Goal: Information Seeking & Learning: Learn about a topic

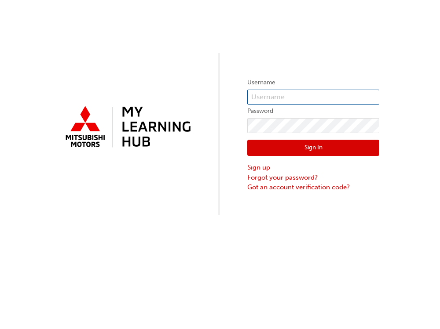
type input "0005773899"
click at [321, 148] on button "Sign In" at bounding box center [313, 148] width 132 height 17
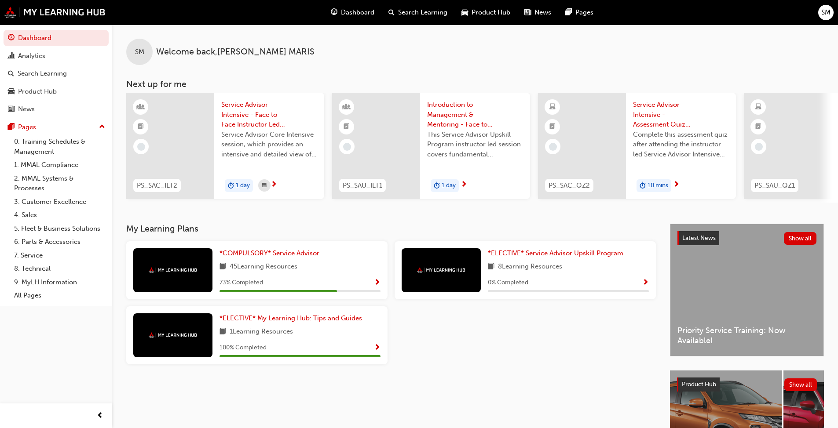
click at [276, 268] on span "45 Learning Resources" at bounding box center [264, 267] width 68 height 11
click at [261, 256] on span "*COMPULSORY* Service Advisor" at bounding box center [269, 253] width 100 height 8
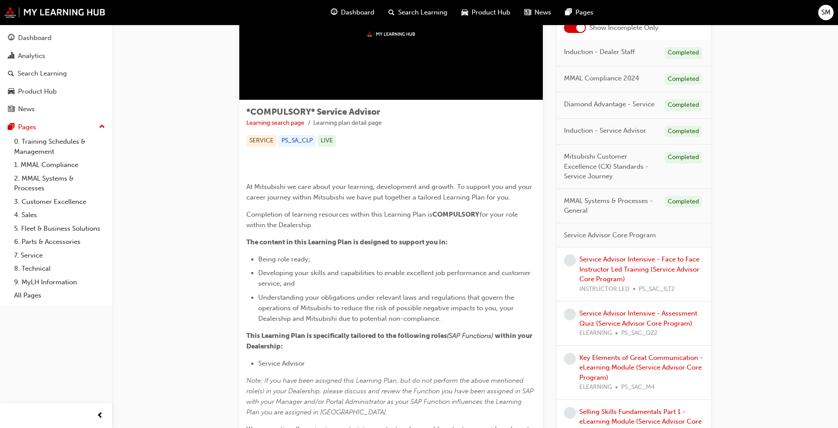
scroll to position [88, 0]
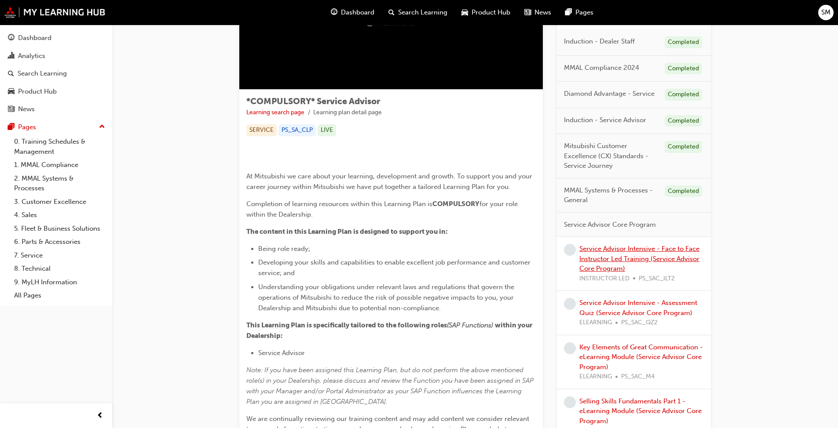
click at [439, 256] on link "Service Advisor Intensive - Face to Face Instructor Led Training (Service Advis…" at bounding box center [639, 259] width 120 height 28
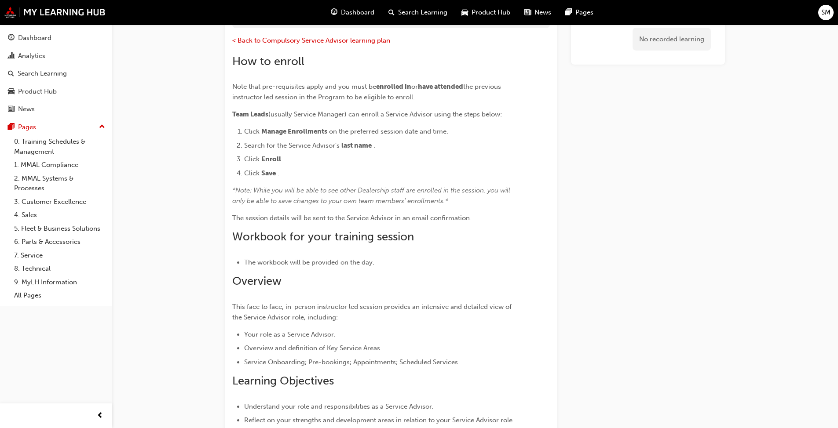
scroll to position [87, 0]
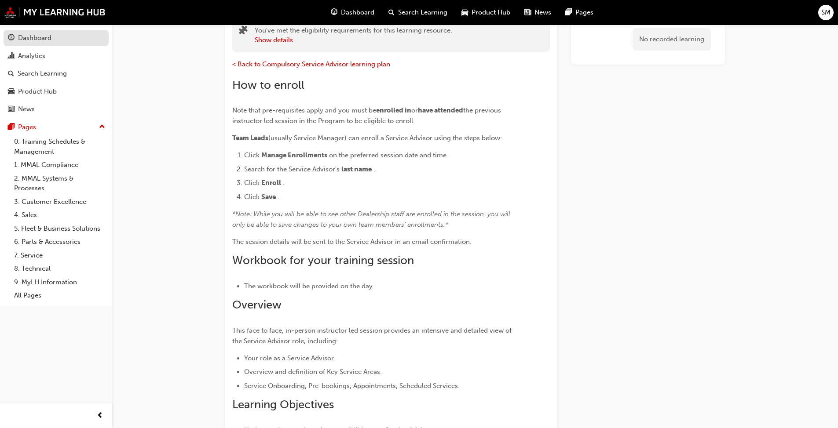
click at [34, 41] on div "Dashboard" at bounding box center [34, 38] width 33 height 10
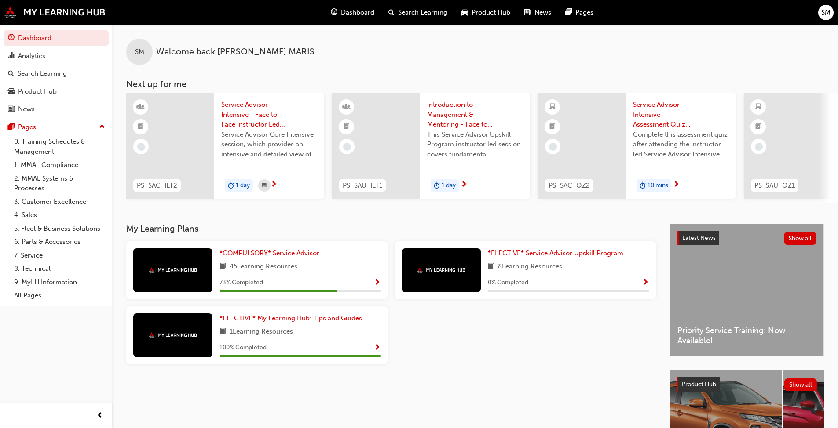
click at [439, 256] on span "*ELECTIVE* Service Advisor Upskill Program" at bounding box center [555, 253] width 135 height 8
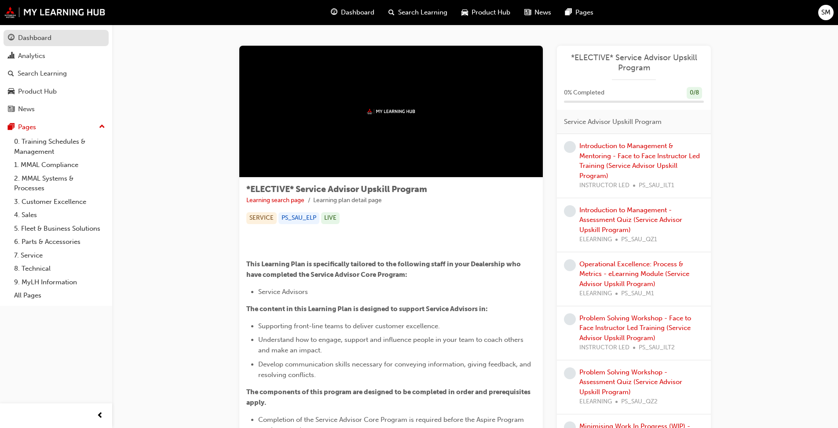
click at [37, 38] on div "Dashboard" at bounding box center [34, 38] width 33 height 10
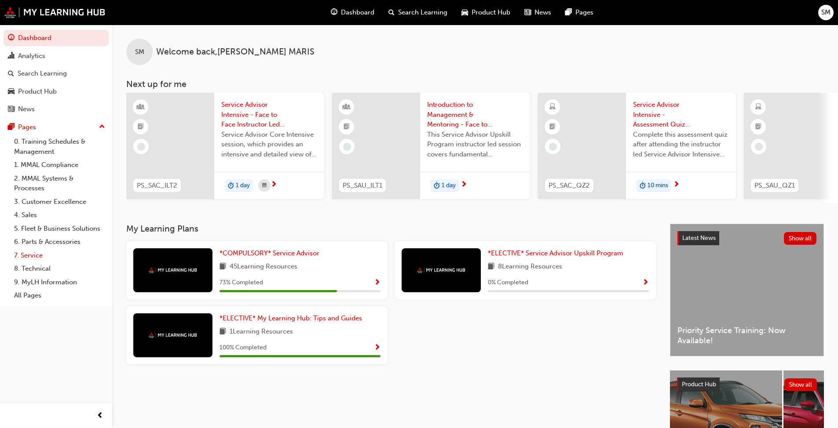
click at [41, 255] on link "7. Service" at bounding box center [60, 256] width 98 height 14
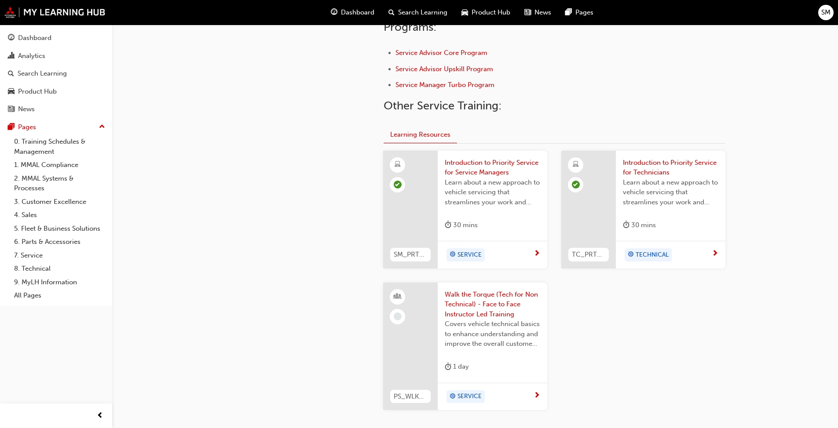
scroll to position [358, 0]
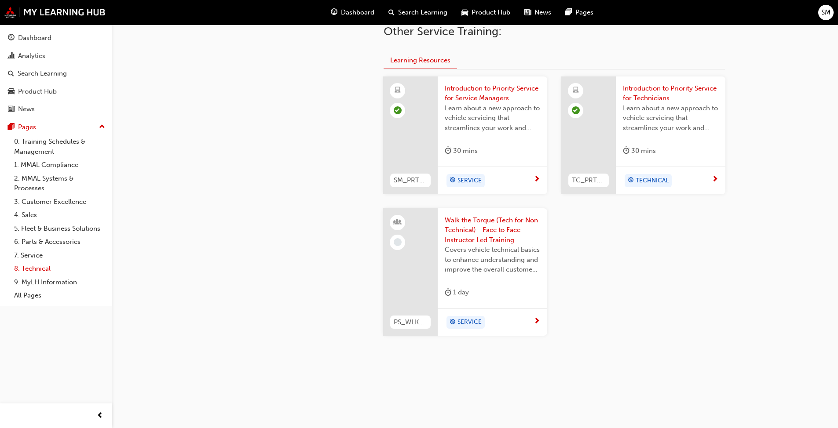
click at [37, 268] on link "8. Technical" at bounding box center [60, 269] width 98 height 14
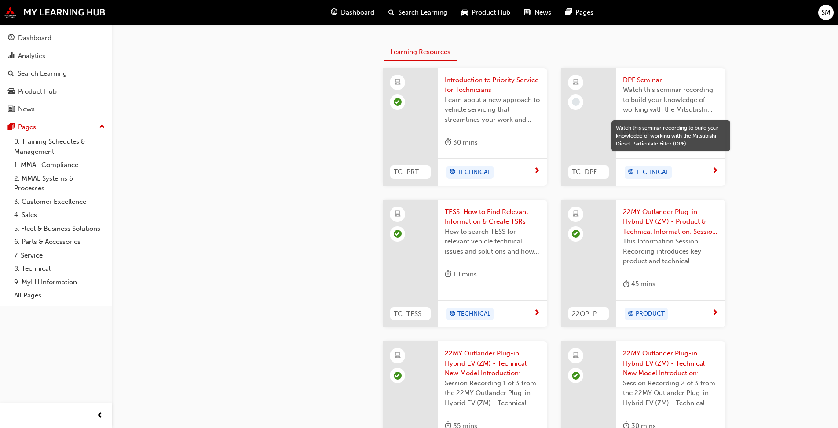
scroll to position [528, 0]
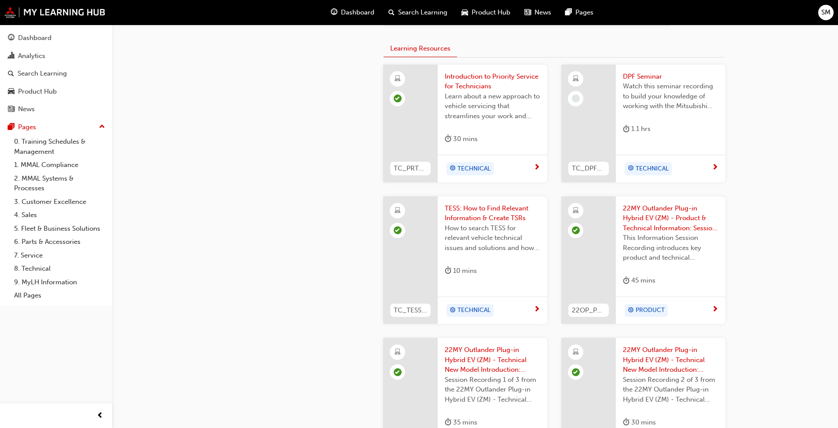
click at [439, 91] on span "Watch this seminar recording to build your knowledge of working with the Mitsub…" at bounding box center [670, 96] width 95 height 30
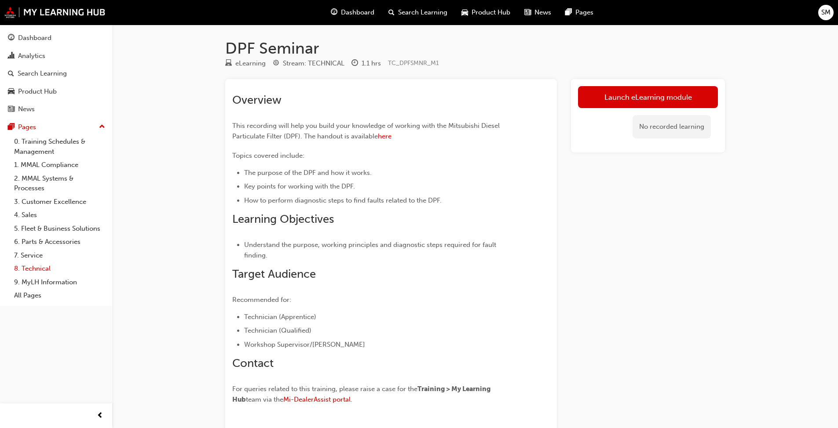
click at [34, 271] on link "8. Technical" at bounding box center [60, 269] width 98 height 14
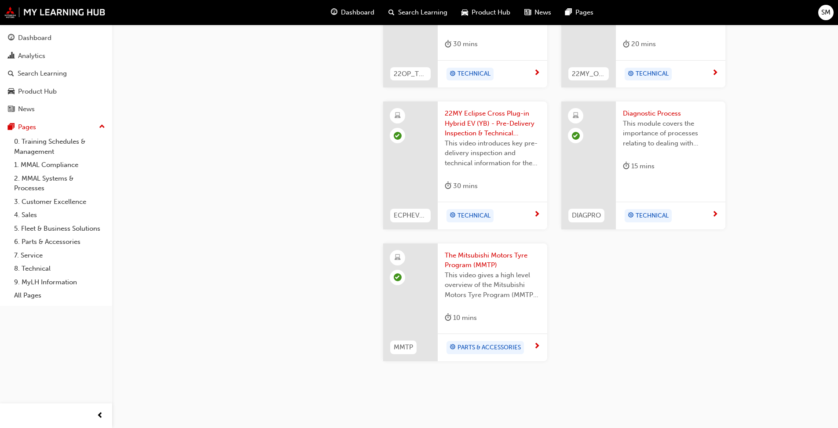
scroll to position [1055, 0]
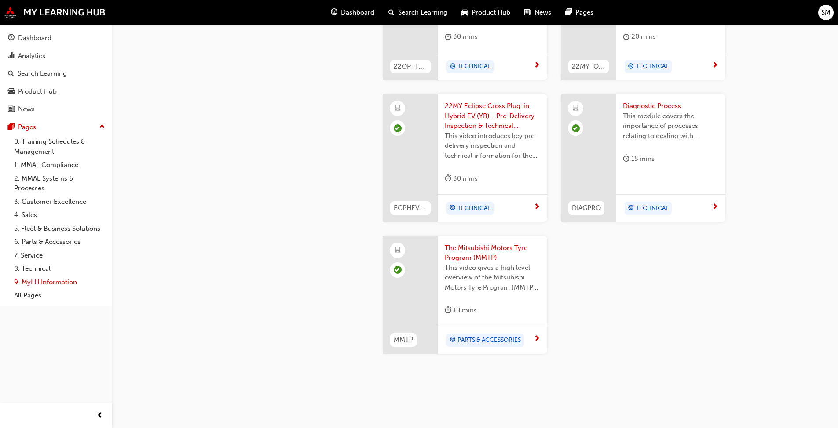
click at [41, 280] on link "9. MyLH Information" at bounding box center [60, 283] width 98 height 14
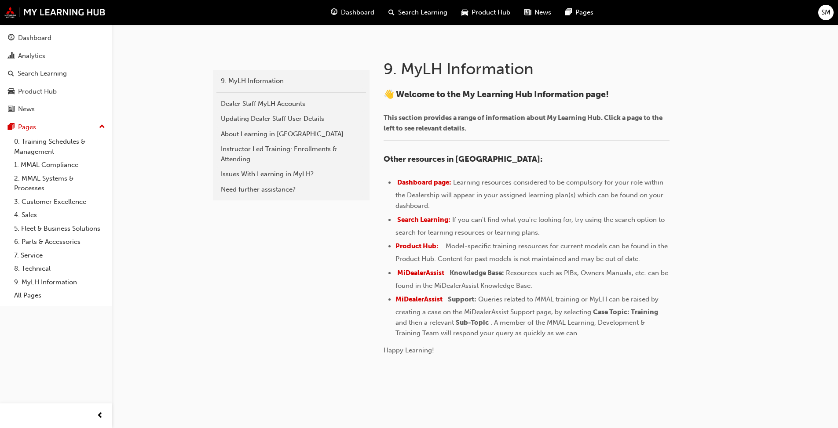
scroll to position [171, 0]
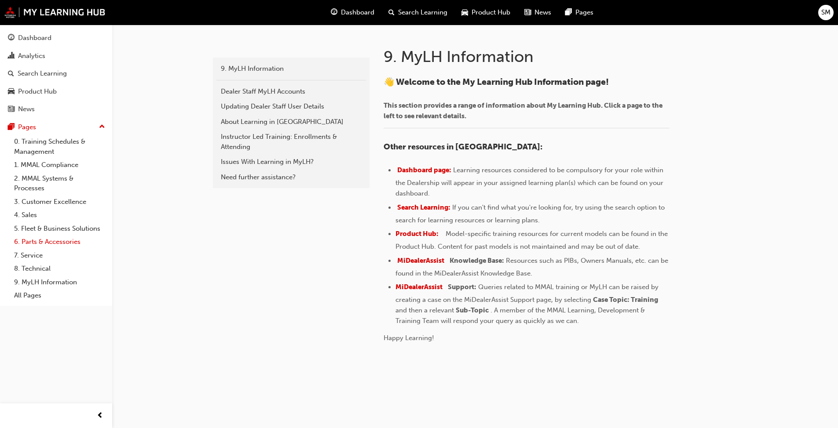
click at [44, 241] on link "6. Parts & Accessories" at bounding box center [60, 242] width 98 height 14
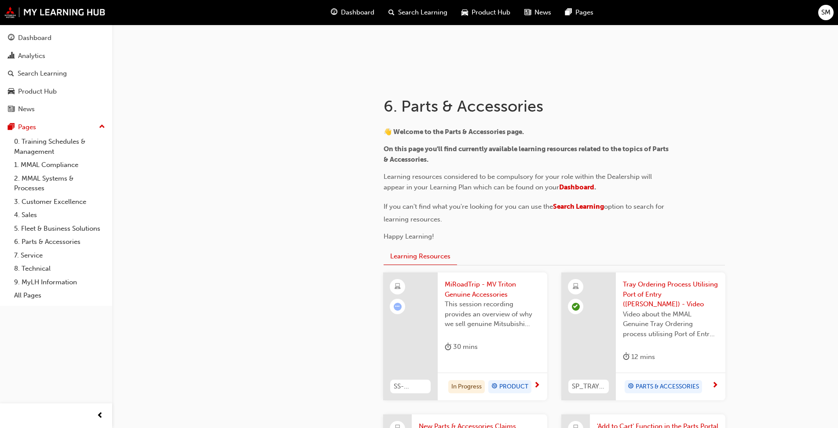
scroll to position [132, 0]
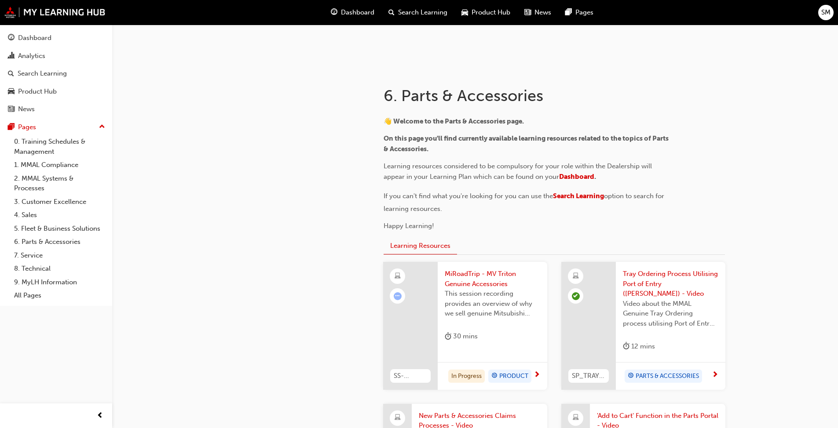
click at [439, 280] on span "MiRoadTrip - MV Triton Genuine Accessories" at bounding box center [492, 279] width 95 height 20
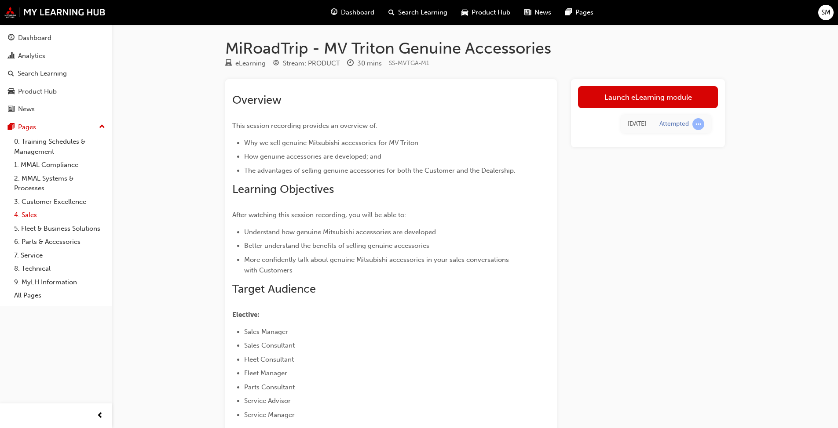
click at [23, 214] on link "4. Sales" at bounding box center [60, 215] width 98 height 14
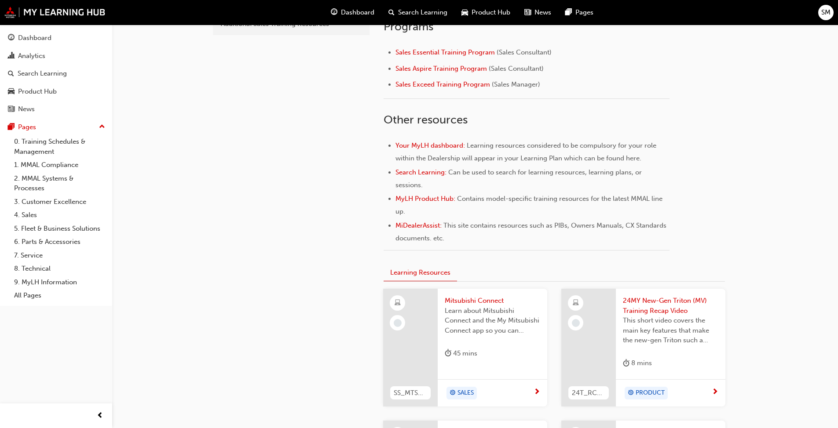
scroll to position [308, 0]
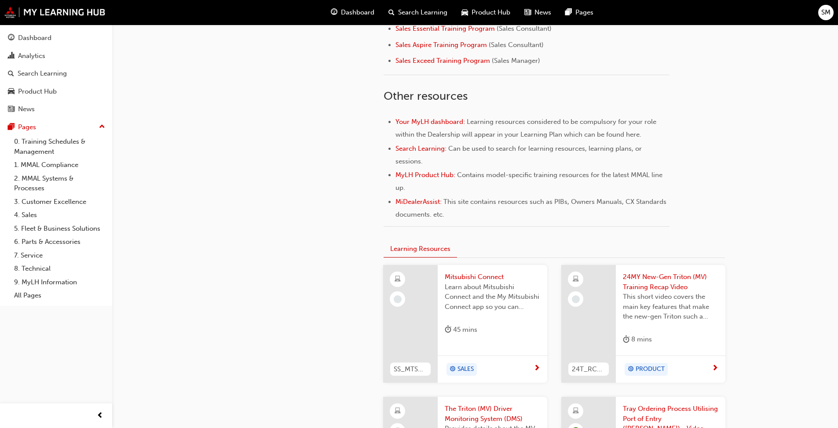
click at [439, 278] on span "Mitsubishi Connect" at bounding box center [492, 277] width 95 height 10
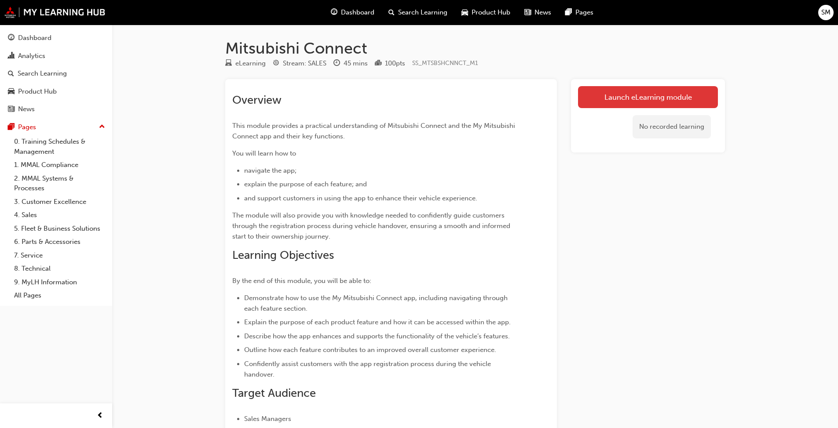
click at [439, 95] on link "Launch eLearning module" at bounding box center [648, 97] width 140 height 22
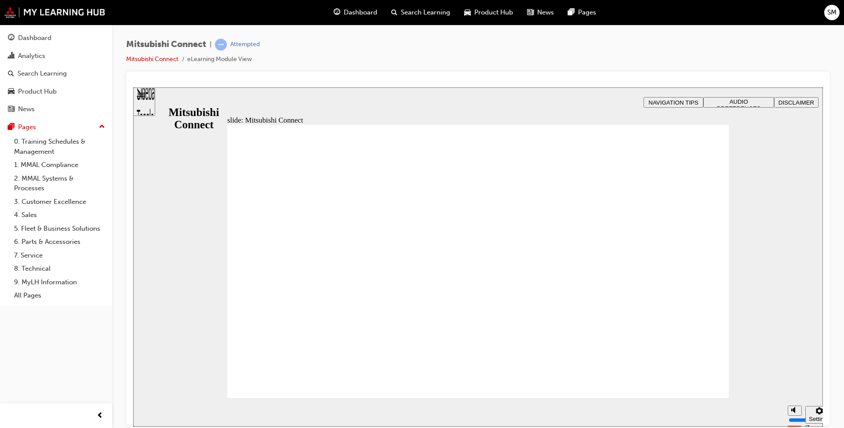
click at [40, 165] on link "1. MMAL Compliance" at bounding box center [60, 165] width 98 height 14
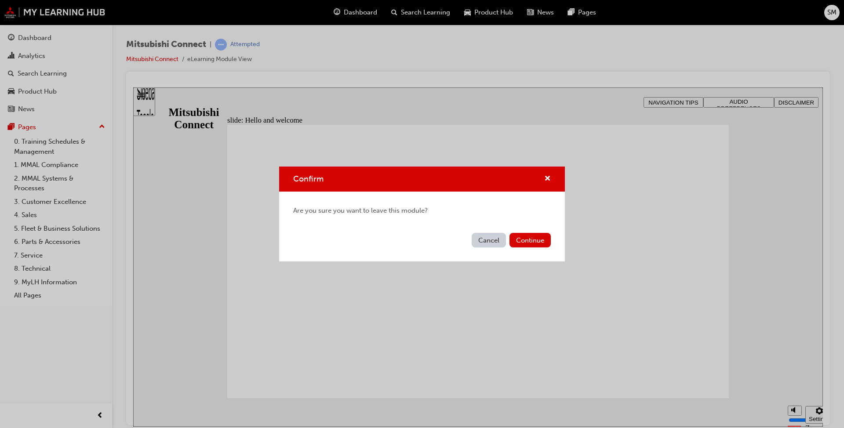
click at [439, 239] on button "Cancel" at bounding box center [489, 240] width 34 height 15
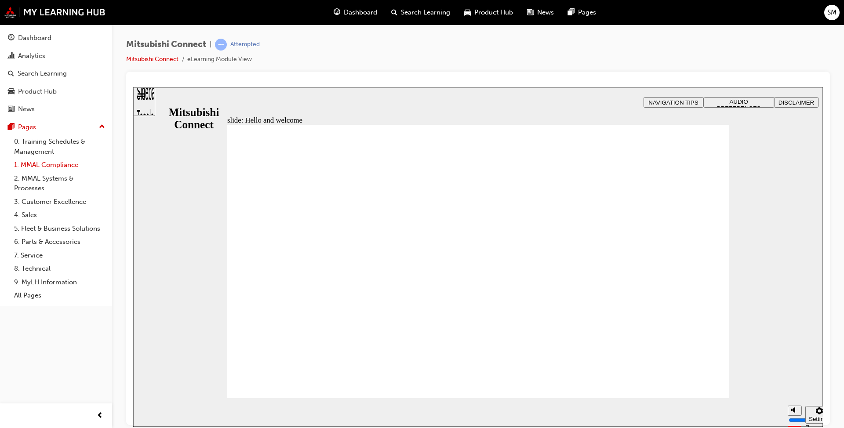
click at [44, 164] on link "1. MMAL Compliance" at bounding box center [60, 165] width 98 height 14
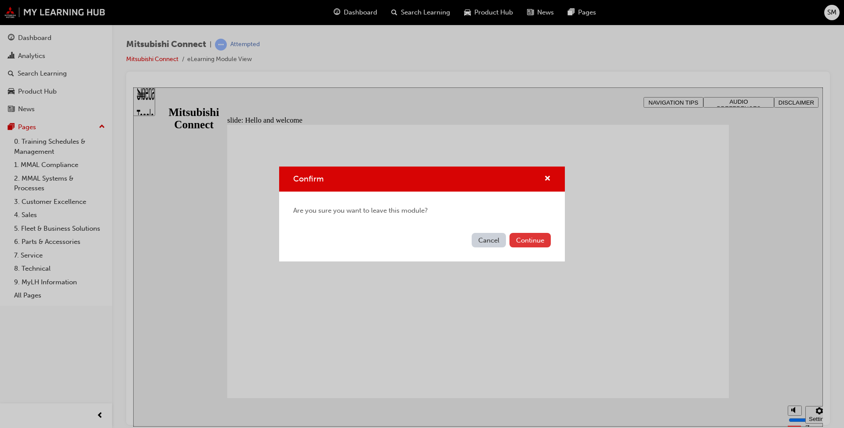
click at [439, 242] on button "Continue" at bounding box center [530, 240] width 41 height 15
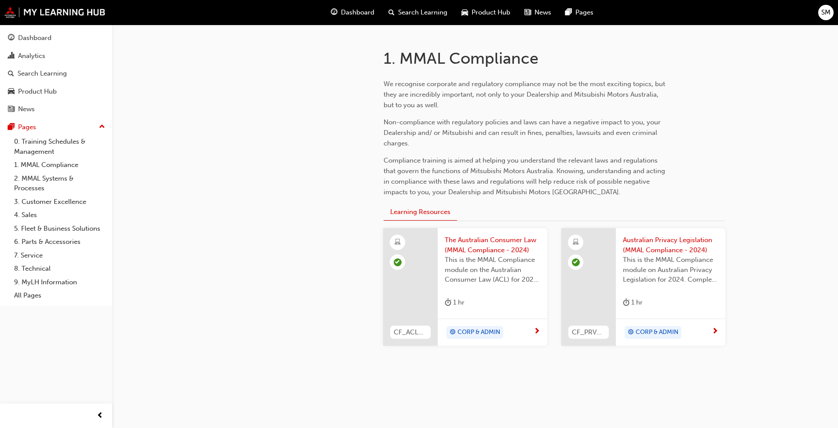
scroll to position [176, 0]
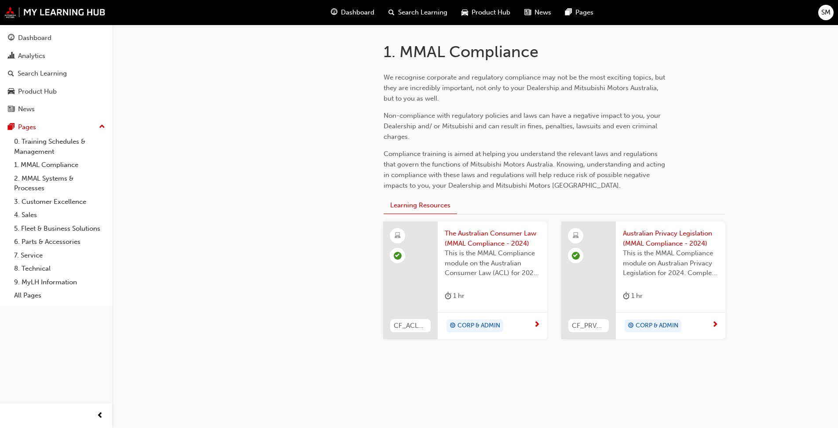
click at [439, 242] on span "The Australian Consumer Law (MMAL Compliance - 2024)" at bounding box center [492, 239] width 95 height 20
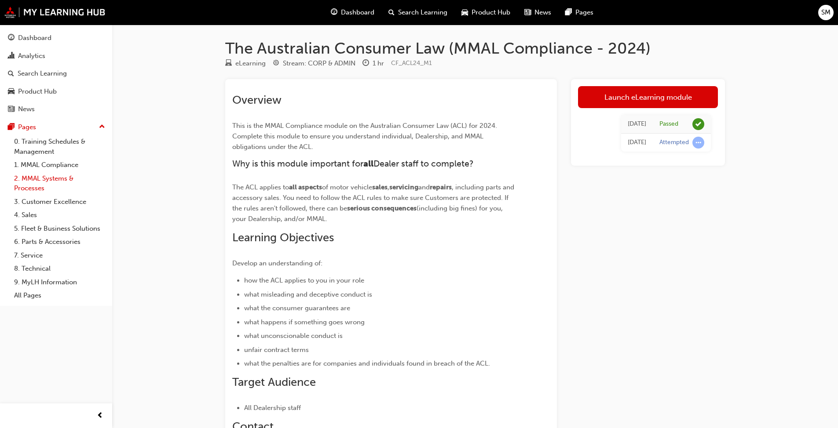
click at [44, 180] on link "2. MMAL Systems & Processes" at bounding box center [60, 183] width 98 height 23
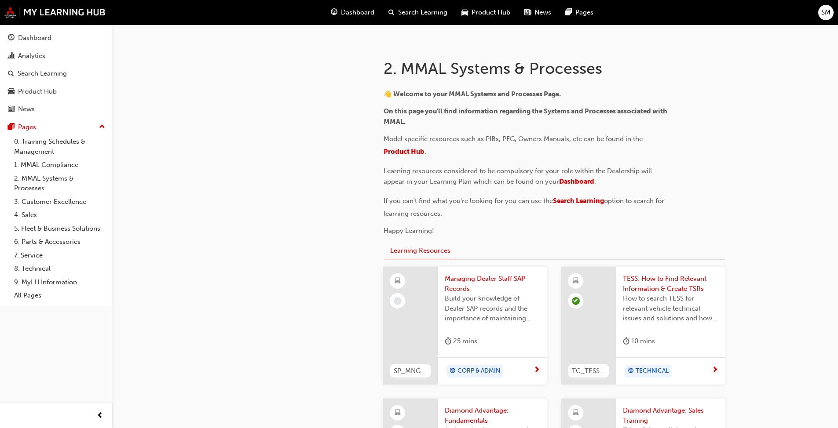
scroll to position [176, 0]
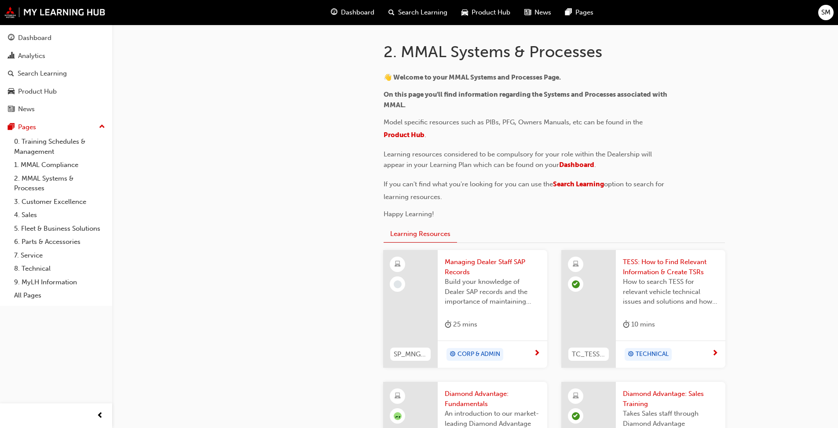
click at [439, 261] on span "Managing Dealer Staff SAP Records" at bounding box center [492, 267] width 95 height 20
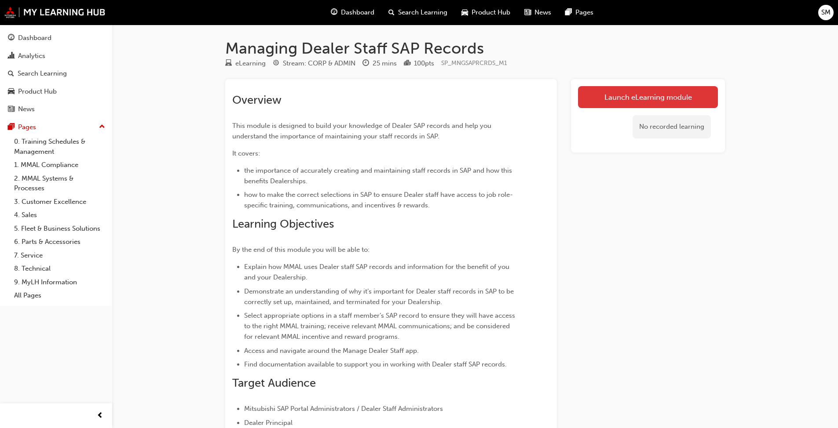
click at [439, 95] on link "Launch eLearning module" at bounding box center [648, 97] width 140 height 22
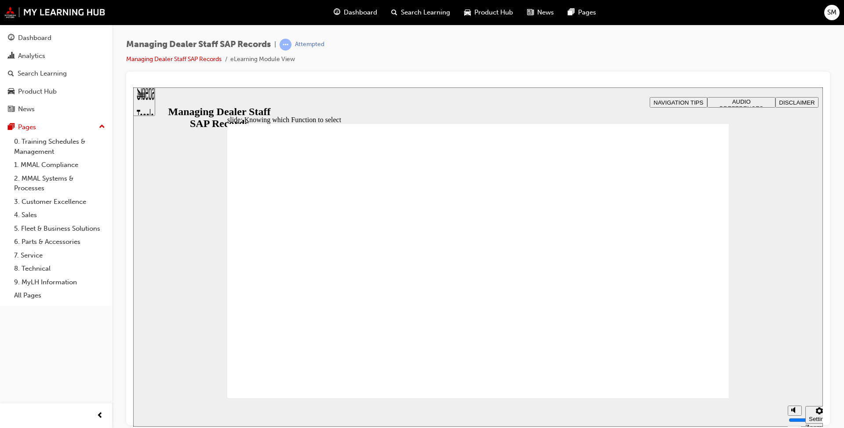
click at [439, 156] on div "slide: Manage Dealer Staff records: Videos Rectangle 2 Transcripts 00:07 : Firs…" at bounding box center [478, 256] width 690 height 339
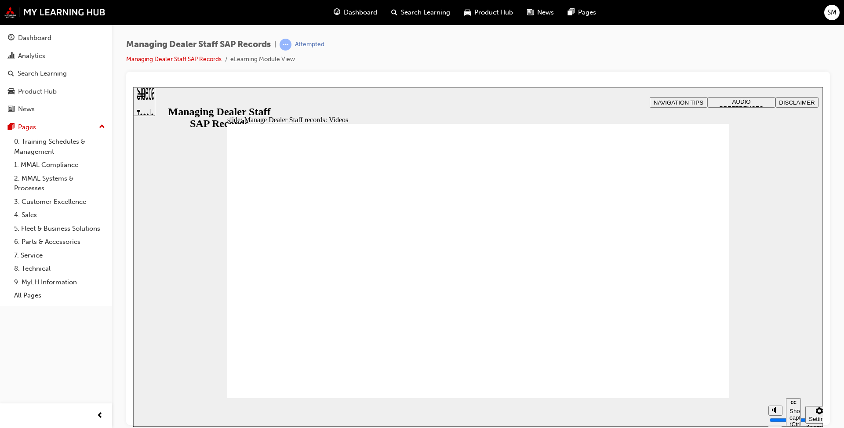
click at [439, 329] on section "play replay Show captions (Ctrl+Alt+C) Playback speed Playback Speed 2 1.75 1.5" at bounding box center [478, 412] width 690 height 29
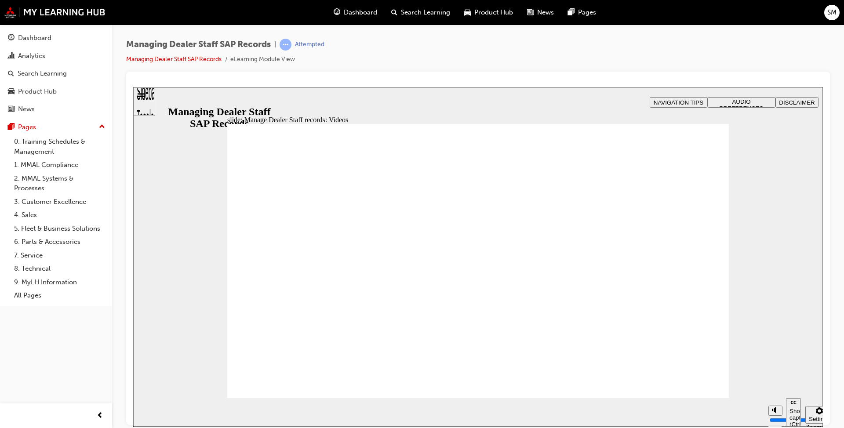
type input "123"
type input "127"
type input "254"
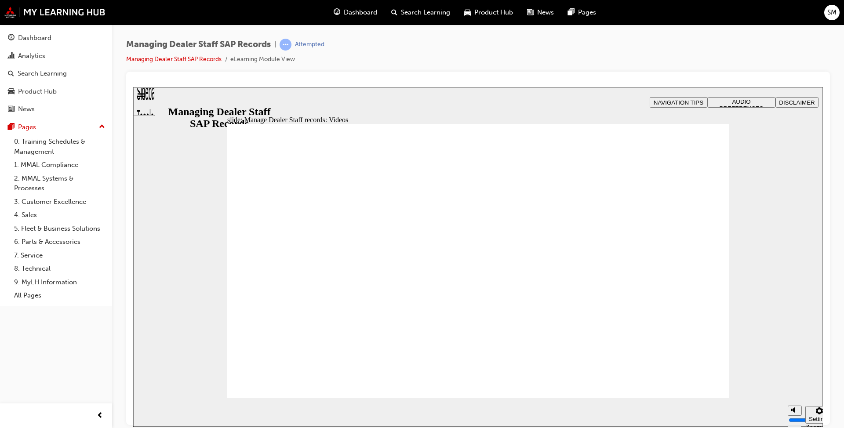
type input "75"
type input "144"
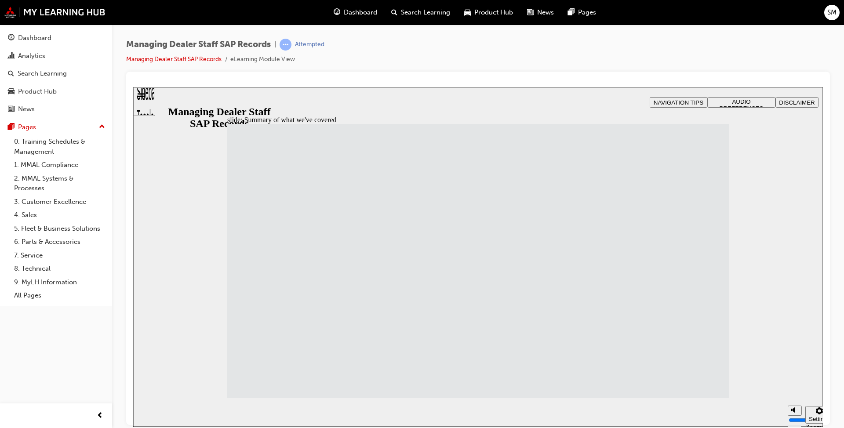
drag, startPoint x: 379, startPoint y: 325, endPoint x: 367, endPoint y: 305, distance: 23.3
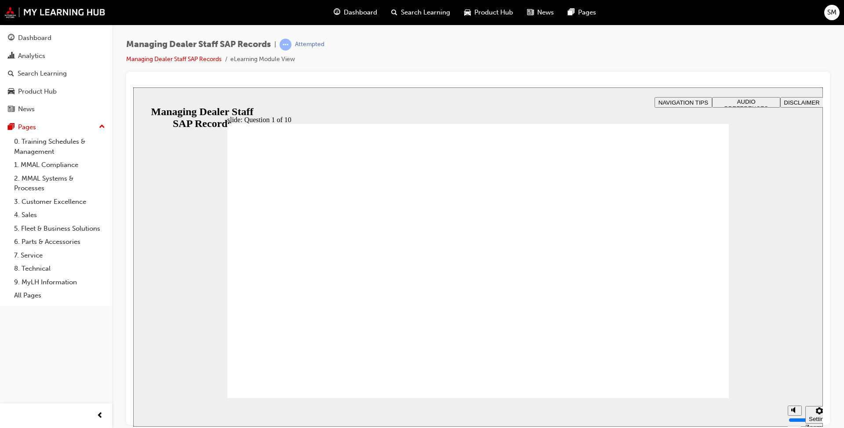
checkbox input "true"
radio input "true"
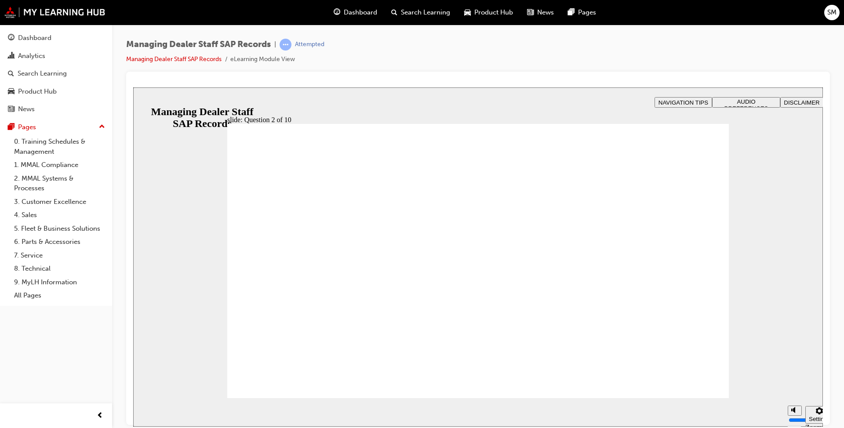
radio input "true"
checkbox input "true"
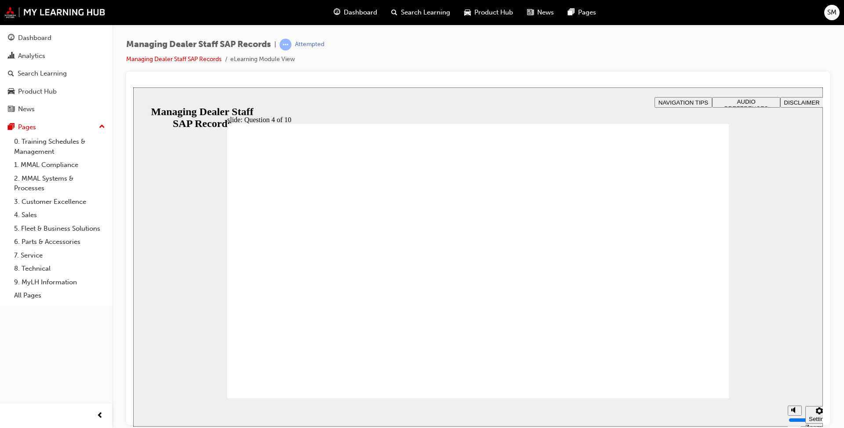
checkbox input "true"
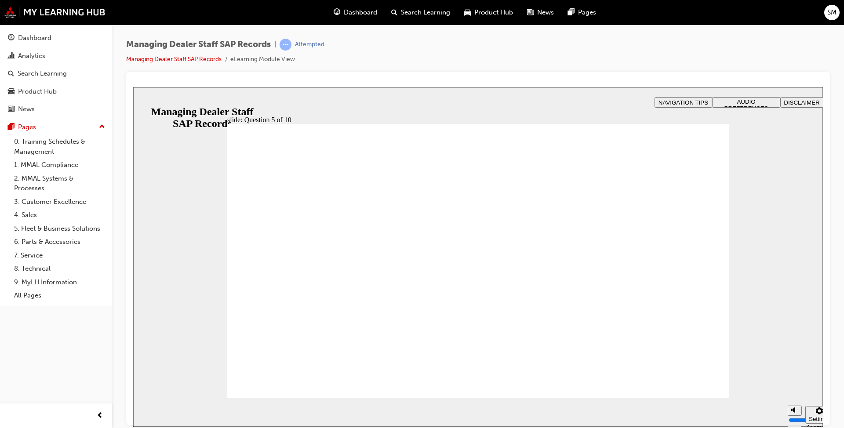
checkbox input "false"
checkbox input "true"
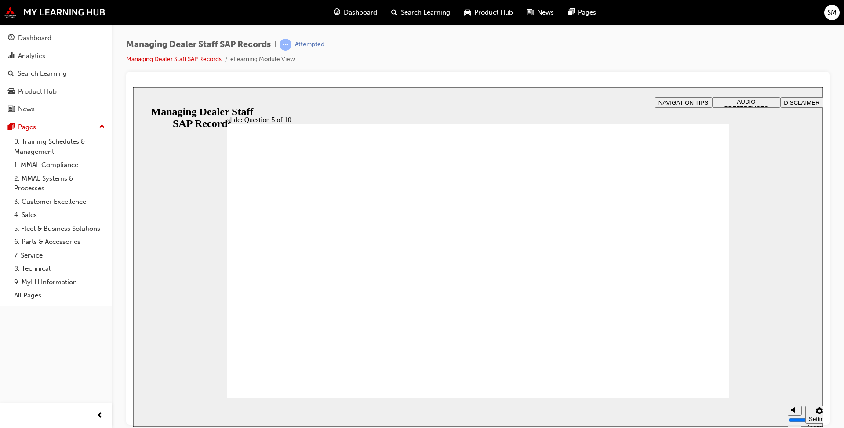
checkbox input "false"
radio input "true"
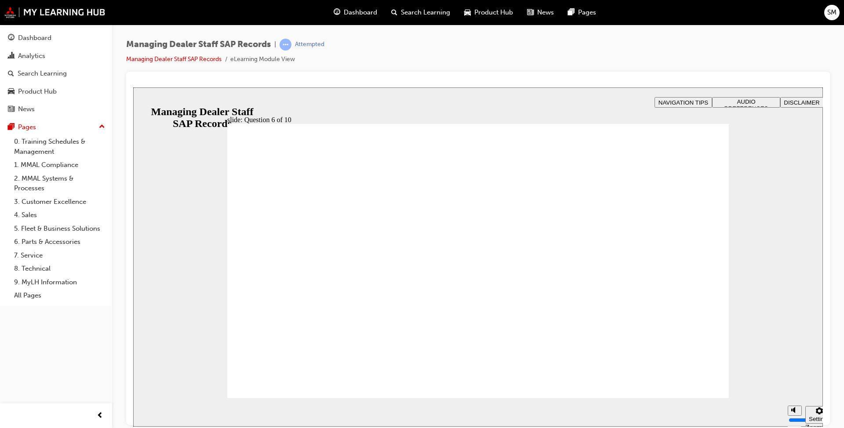
checkbox input "true"
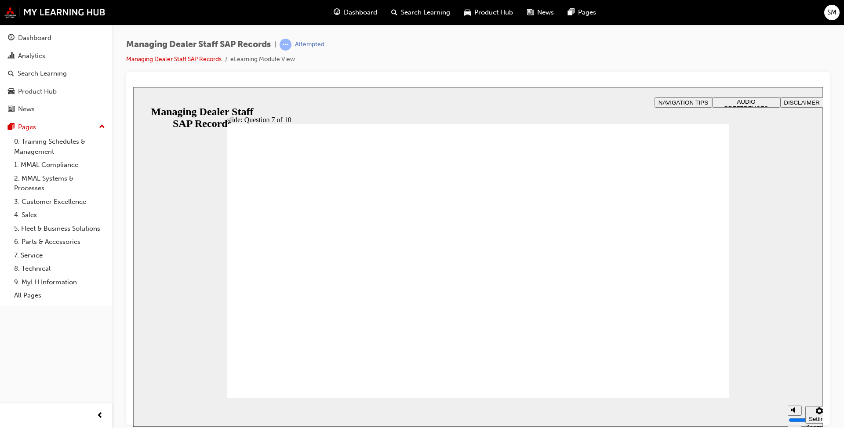
radio input "true"
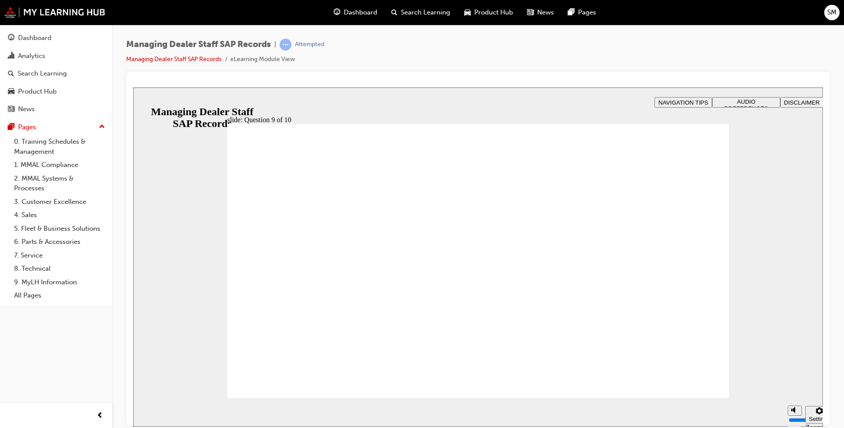
radio input "true"
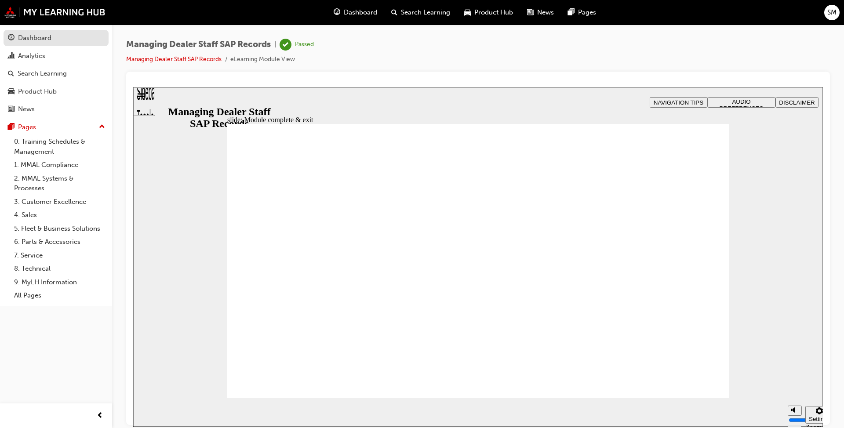
click at [44, 40] on div "Dashboard" at bounding box center [34, 38] width 33 height 10
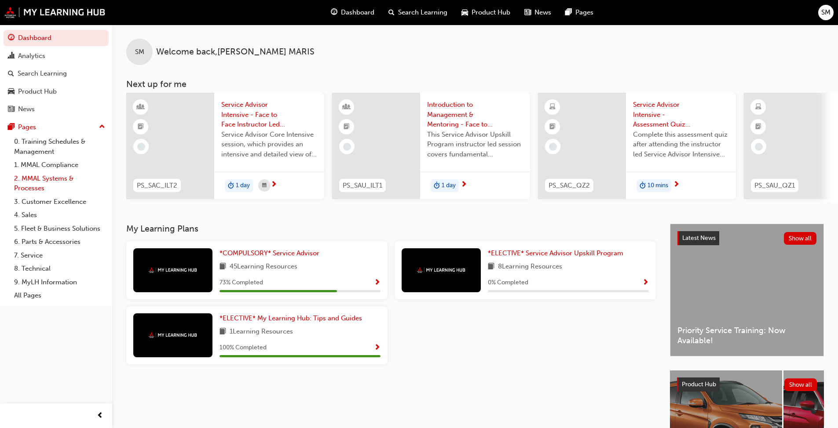
click at [47, 180] on link "2. MMAL Systems & Processes" at bounding box center [60, 183] width 98 height 23
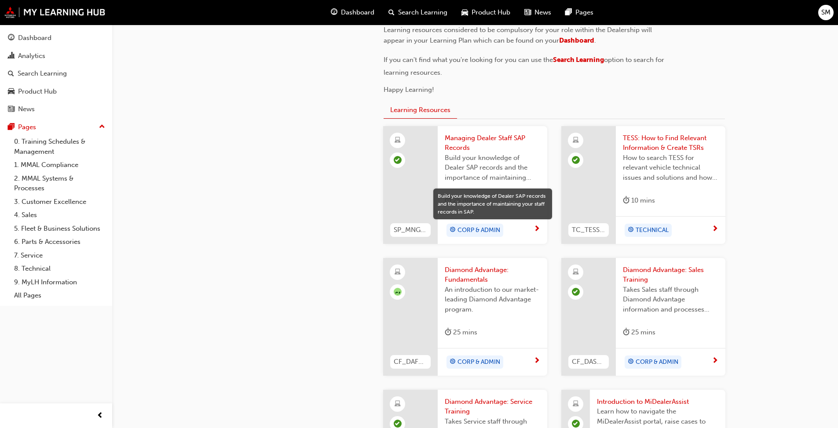
scroll to position [308, 0]
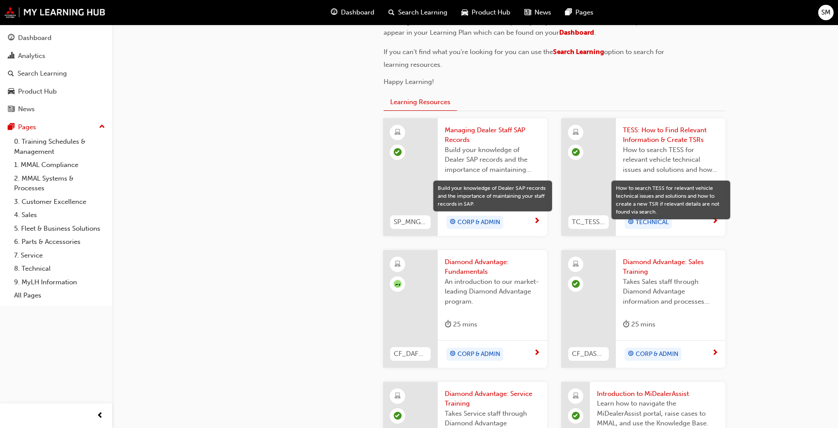
click at [474, 265] on span "Diamond Advantage: Fundamentals" at bounding box center [492, 267] width 95 height 20
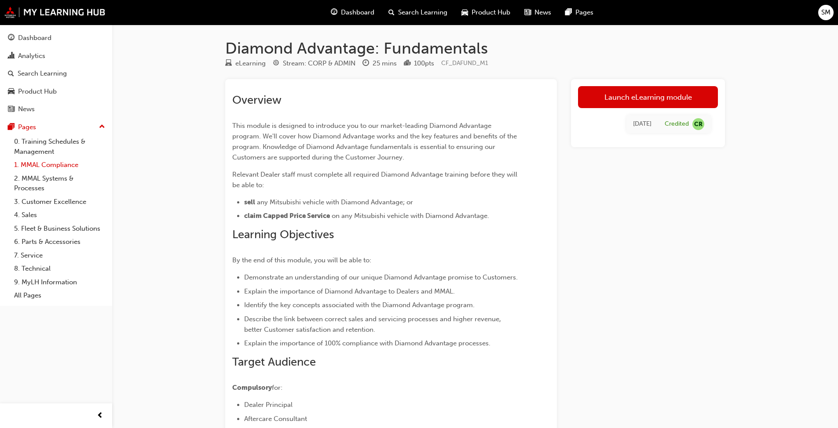
click at [50, 166] on link "1. MMAL Compliance" at bounding box center [60, 165] width 98 height 14
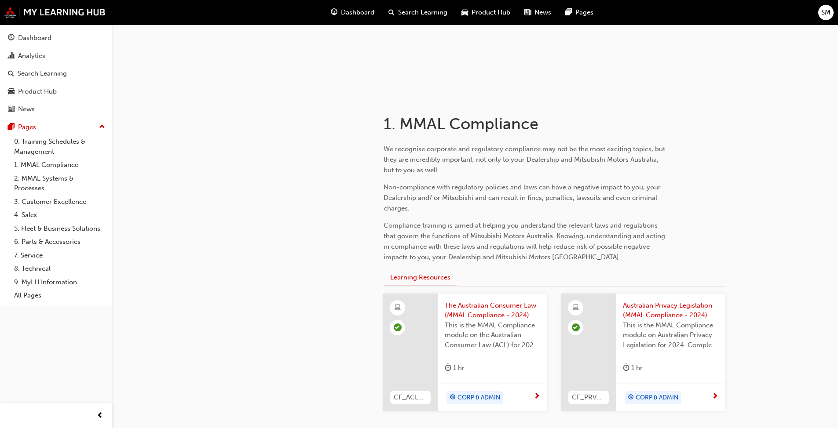
scroll to position [132, 0]
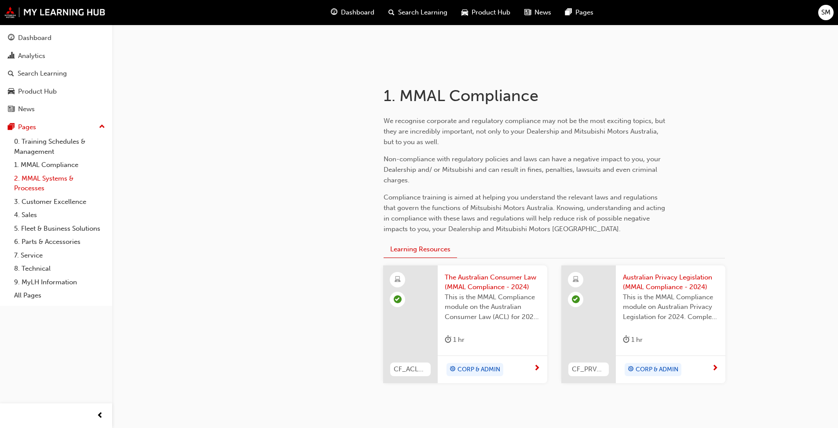
click at [44, 183] on link "2. MMAL Systems & Processes" at bounding box center [60, 183] width 98 height 23
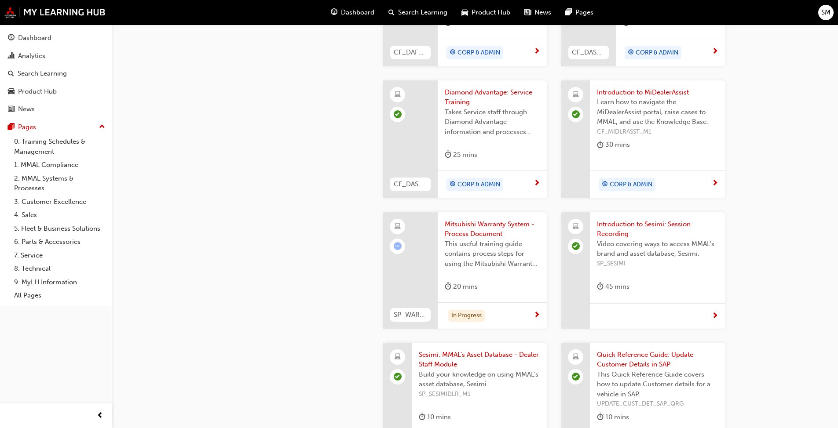
scroll to position [616, 0]
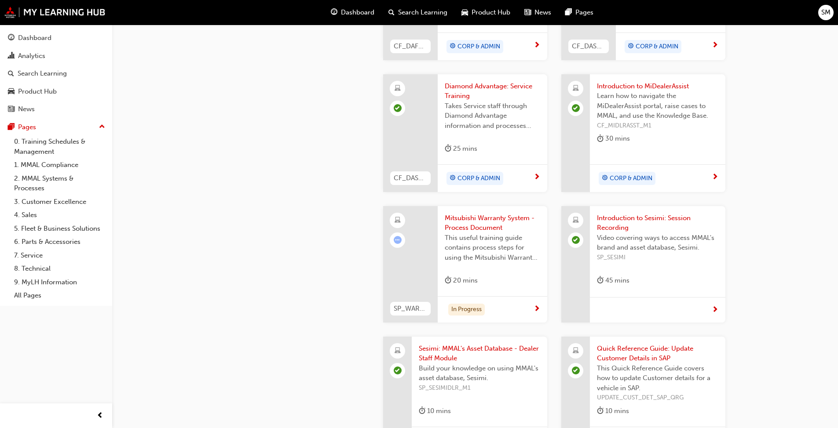
click at [478, 217] on span "Mitsubishi Warranty System - Process Document" at bounding box center [492, 223] width 95 height 20
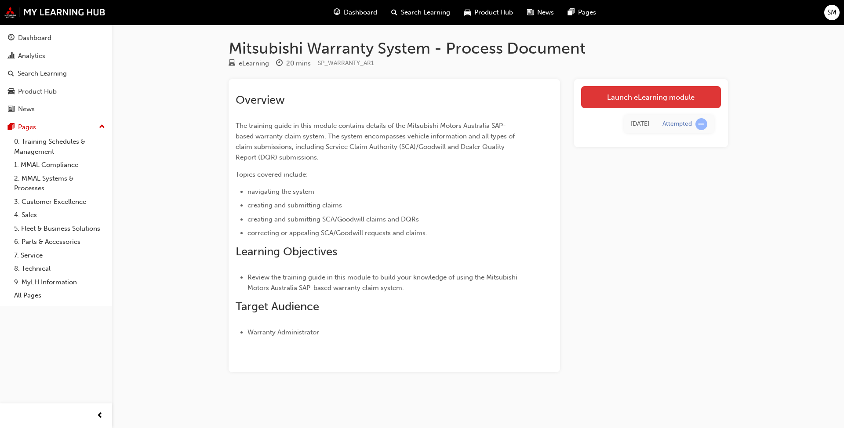
click at [648, 98] on link "Launch eLearning module" at bounding box center [651, 97] width 140 height 22
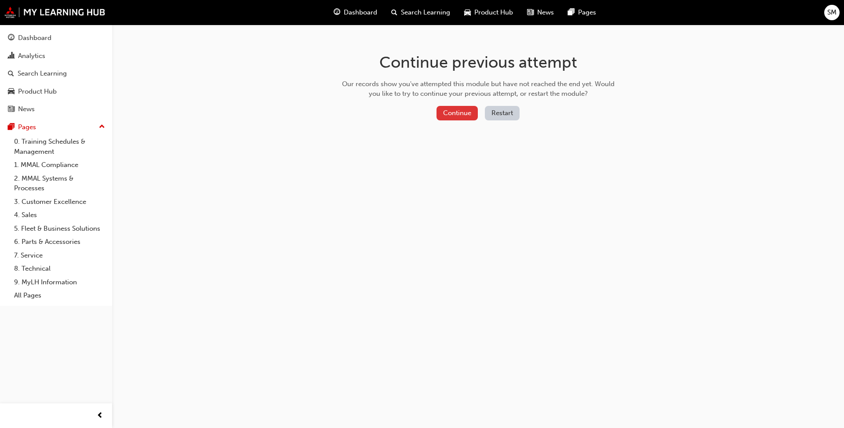
click at [446, 111] on button "Continue" at bounding box center [457, 113] width 41 height 15
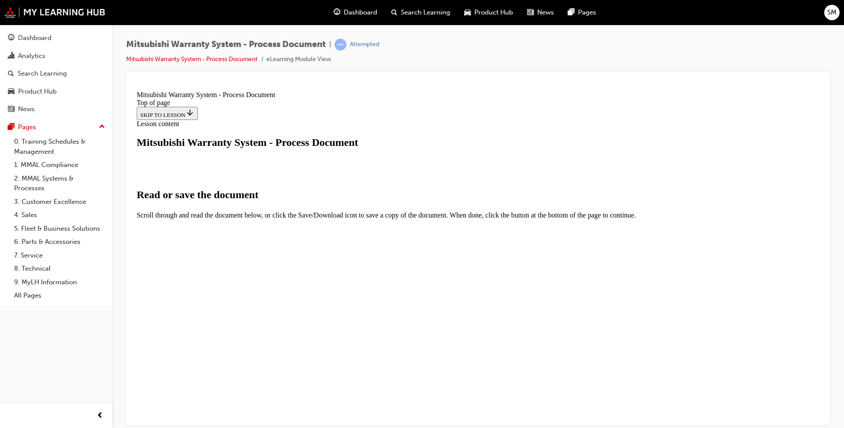
type input "121"
select select "auto"
type input "122"
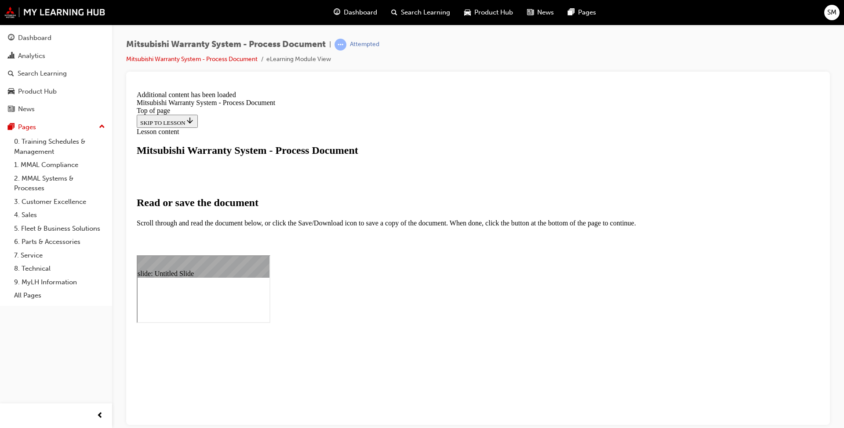
scroll to position [386, 0]
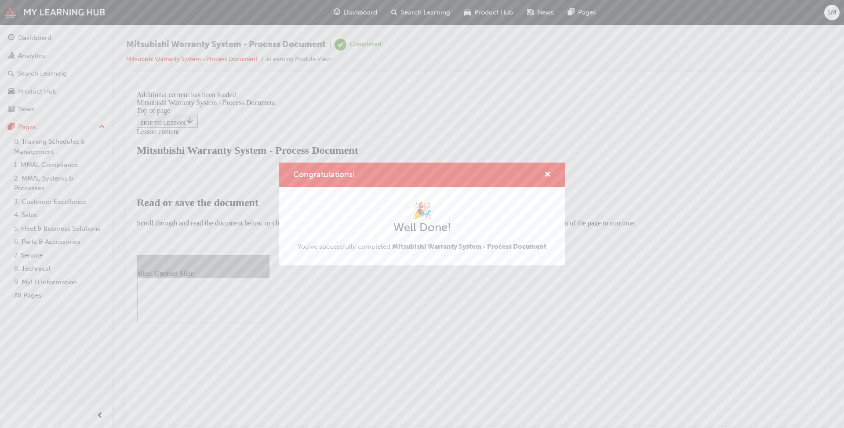
click at [576, 363] on div "Congratulations! 🎉 Well Done! You've successfully completed Mitsubishi Warranty…" at bounding box center [422, 214] width 844 height 428
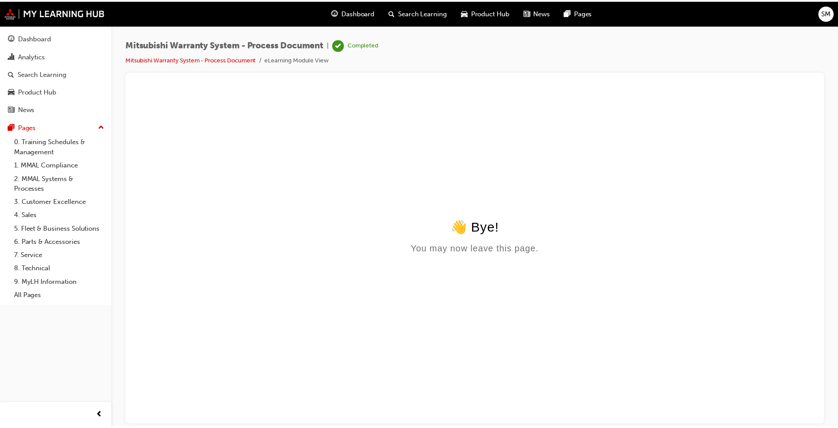
scroll to position [0, 0]
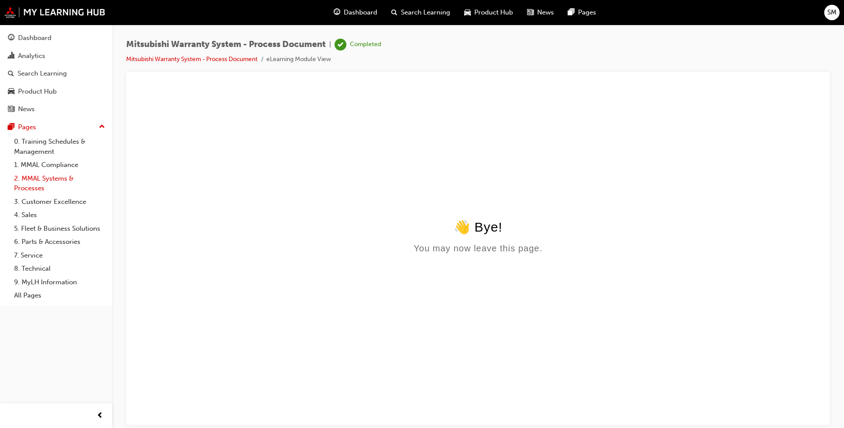
click at [31, 181] on link "2. MMAL Systems & Processes" at bounding box center [60, 183] width 98 height 23
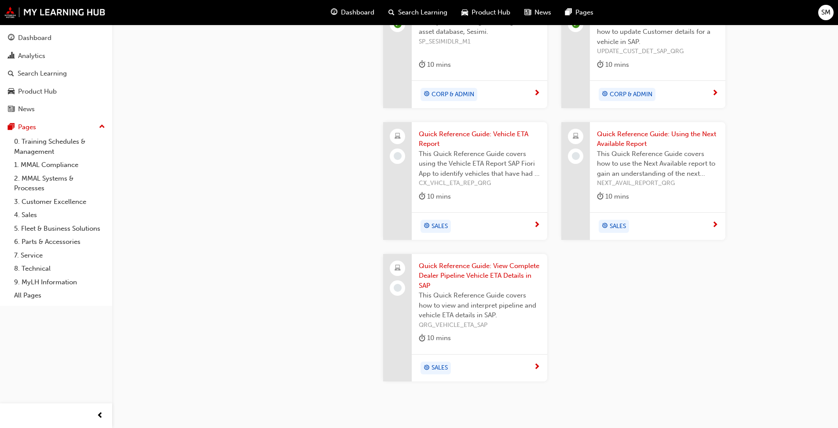
scroll to position [967, 0]
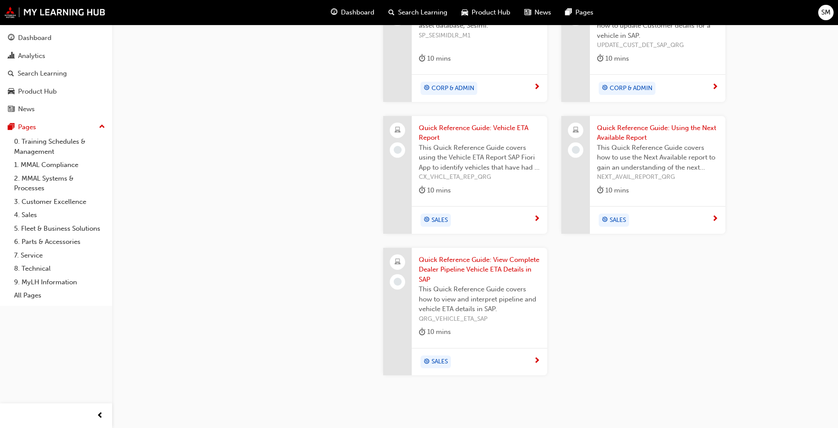
click at [461, 127] on span "Quick Reference Guide: Vehicle ETA Report" at bounding box center [479, 133] width 121 height 20
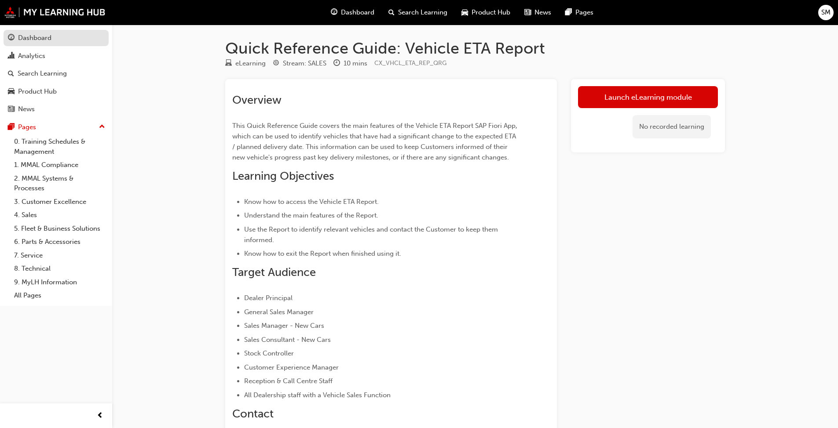
click at [28, 38] on div "Dashboard" at bounding box center [34, 38] width 33 height 10
